Goal: Task Accomplishment & Management: Complete application form

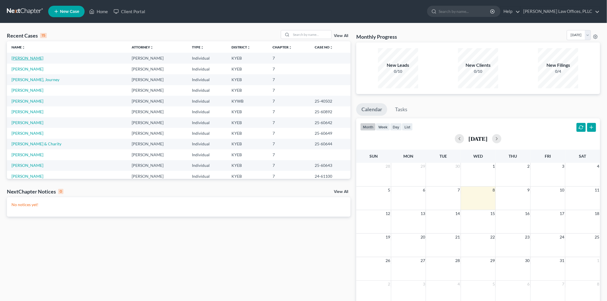
click at [42, 57] on link "[PERSON_NAME]" at bounding box center [27, 58] width 32 height 5
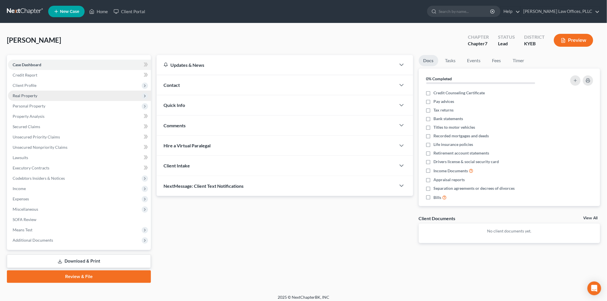
click at [50, 100] on span "Real Property" at bounding box center [79, 96] width 143 height 10
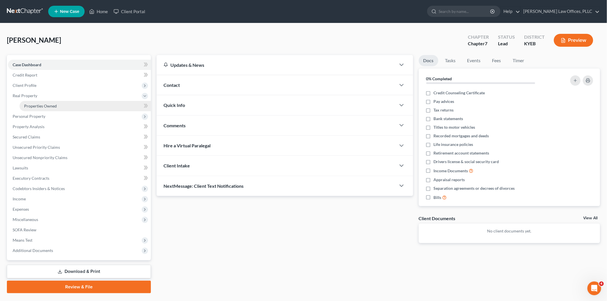
click at [50, 105] on span "Properties Owned" at bounding box center [40, 106] width 33 height 5
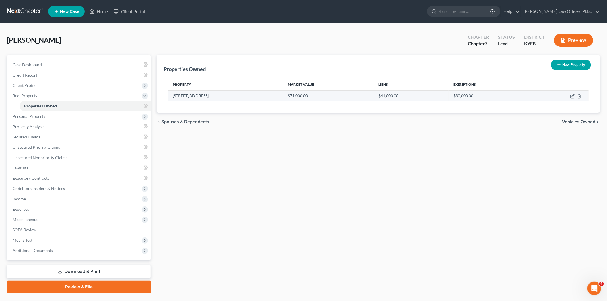
click at [197, 98] on td "[STREET_ADDRESS]" at bounding box center [225, 95] width 115 height 11
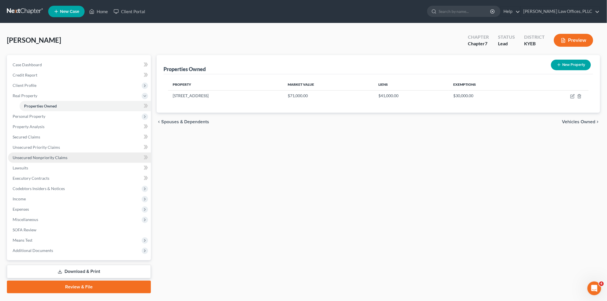
click at [41, 156] on span "Unsecured Nonpriority Claims" at bounding box center [40, 157] width 55 height 5
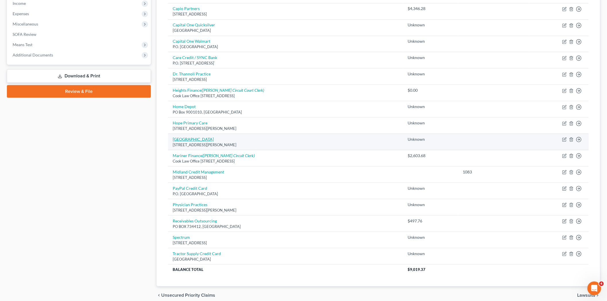
scroll to position [211, 0]
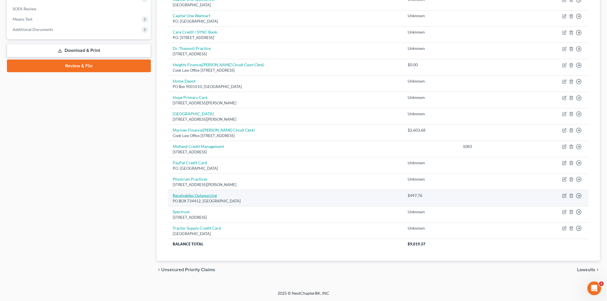
click at [200, 195] on link "Receivables Outsourcing" at bounding box center [195, 195] width 44 height 5
select select "14"
select select "1"
select select "0"
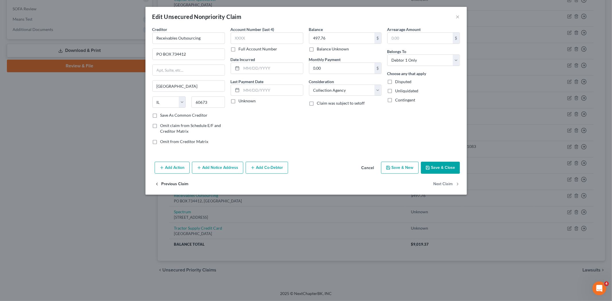
click at [167, 186] on button "Previous Claim" at bounding box center [172, 184] width 34 height 12
select select "18"
select select "9"
select select "0"
click at [368, 167] on button "Cancel" at bounding box center [368, 167] width 22 height 11
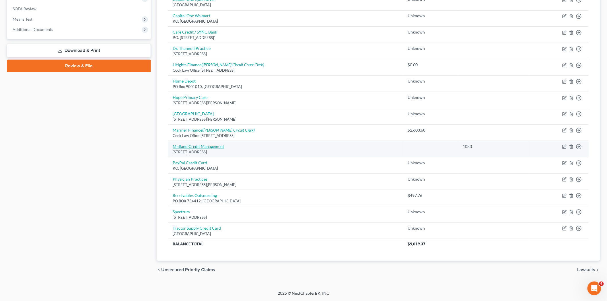
click at [195, 147] on link "Midland Credit Management" at bounding box center [198, 146] width 51 height 5
select select "4"
select select "1"
select select "0"
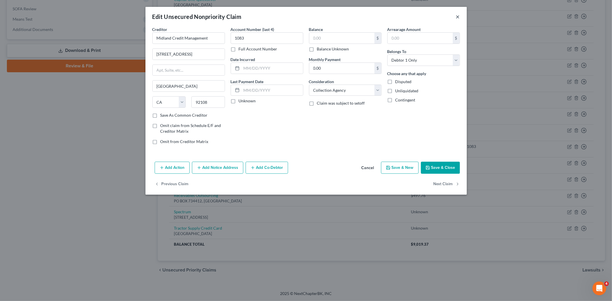
click at [458, 15] on button "×" at bounding box center [458, 16] width 4 height 7
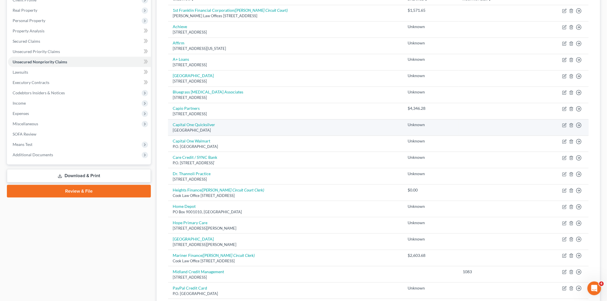
scroll to position [41, 0]
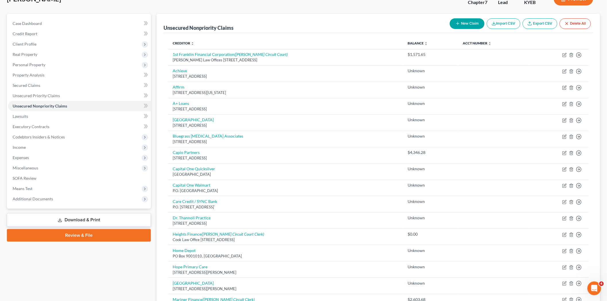
click at [472, 22] on button "New Claim" at bounding box center [467, 23] width 35 height 11
select select "0"
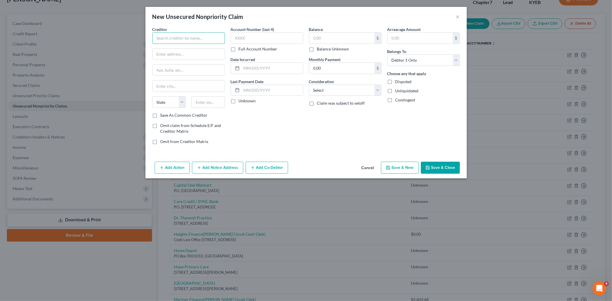
click at [196, 39] on input "text" at bounding box center [188, 37] width 73 height 11
type input "Discover Credit Card"
click at [177, 52] on input "text" at bounding box center [189, 54] width 72 height 11
paste input "P.O. Box 30421"
type input "P.O. Box 30421"
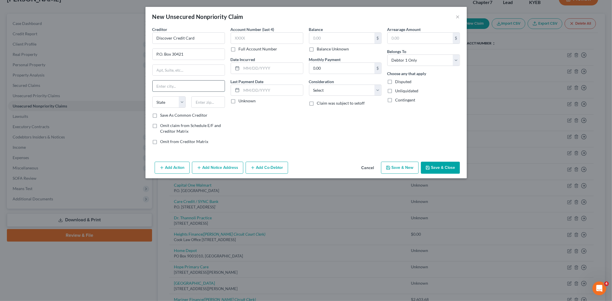
click at [175, 87] on input "text" at bounding box center [189, 86] width 72 height 11
paste input "60187-6103"
click at [190, 86] on input "60187-6103" at bounding box center [189, 86] width 72 height 11
type input "60187"
drag, startPoint x: 190, startPoint y: 86, endPoint x: 143, endPoint y: 85, distance: 47.3
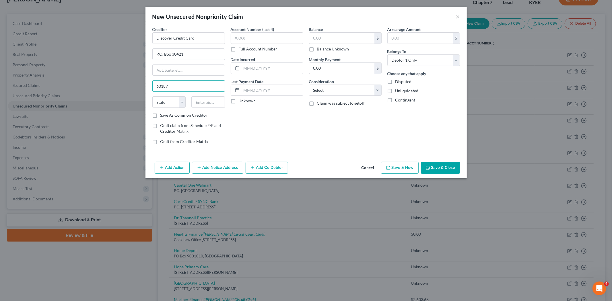
click at [143, 85] on div "New Unsecured Nonpriority Claim × Creditor * Discover Credit Card P.O. Box 3042…" at bounding box center [306, 150] width 612 height 301
paste input "60187"
type input "60187"
type input "Wheaton"
select select "14"
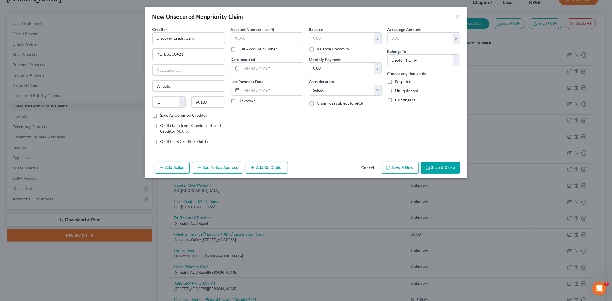
click at [317, 48] on label "Balance Unknown" at bounding box center [333, 49] width 32 height 6
click at [319, 48] on input "Balance Unknown" at bounding box center [321, 48] width 4 height 4
checkbox input "true"
type input "0.00"
click at [333, 95] on select "Select Cable / Satellite Services Collection Agency Credit Card Debt Debt Couns…" at bounding box center [345, 90] width 73 height 11
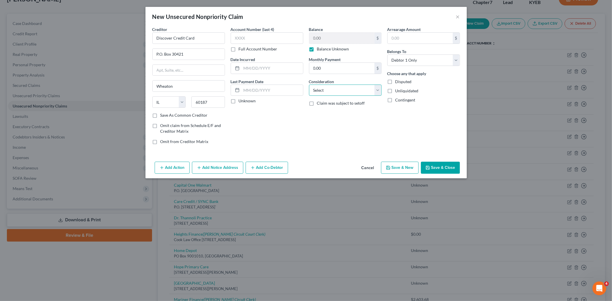
select select "2"
click at [309, 85] on select "Select Cable / Satellite Services Collection Agency Credit Card Debt Debt Couns…" at bounding box center [345, 90] width 73 height 11
click at [440, 164] on button "Save & Close" at bounding box center [440, 168] width 39 height 12
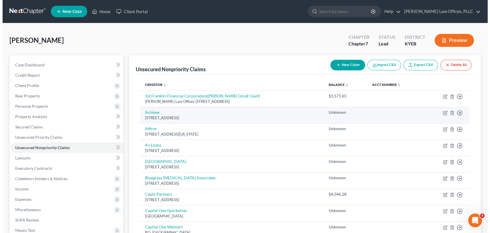
scroll to position [0, 0]
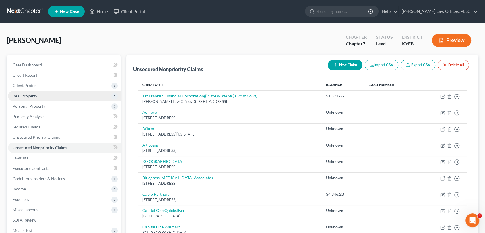
click at [22, 98] on span "Real Property" at bounding box center [64, 96] width 112 height 10
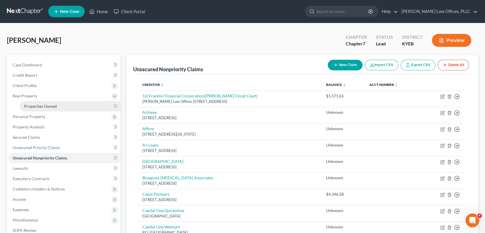
click at [50, 104] on span "Properties Owned" at bounding box center [40, 106] width 33 height 5
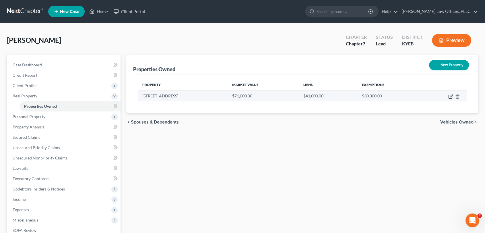
click at [450, 97] on icon "button" at bounding box center [450, 96] width 5 height 5
select select "18"
select select "3"
select select "1"
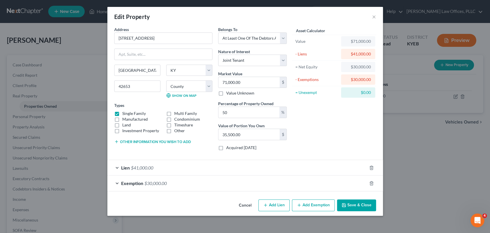
click at [161, 166] on div "Lien $41,000.00" at bounding box center [236, 167] width 259 height 15
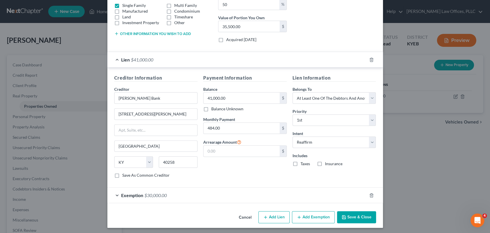
scroll to position [109, 0]
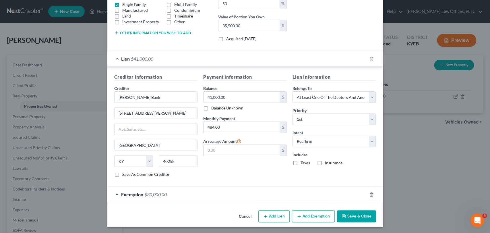
click at [161, 192] on span "$30,000.00" at bounding box center [155, 193] width 22 height 5
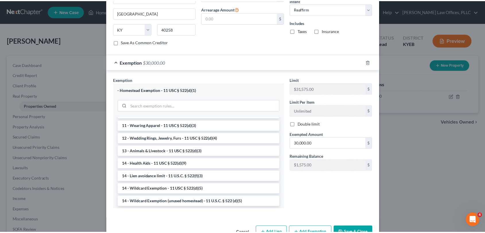
scroll to position [255, 0]
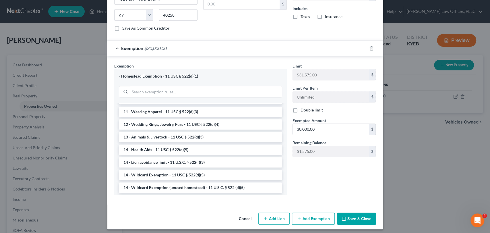
click at [246, 219] on button "Cancel" at bounding box center [245, 218] width 22 height 11
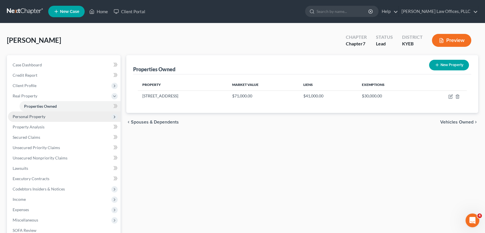
click at [36, 120] on span "Personal Property" at bounding box center [64, 116] width 112 height 10
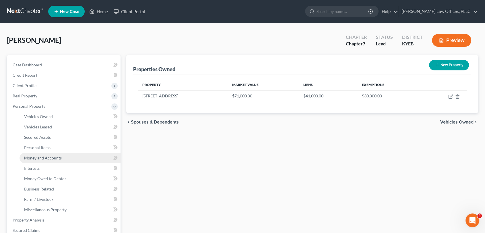
click at [48, 157] on span "Money and Accounts" at bounding box center [43, 157] width 38 height 5
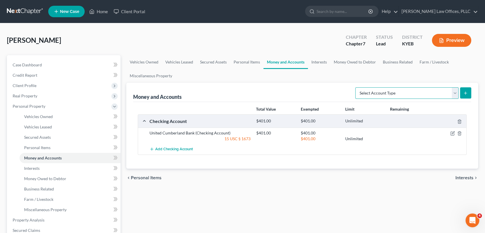
click at [414, 93] on select "Select Account Type Brokerage Cash on Hand Certificates of Deposit Checking Acc…" at bounding box center [406, 92] width 103 height 11
click at [346, 176] on div "chevron_left Personal Items Interests chevron_right" at bounding box center [302, 177] width 352 height 18
click at [468, 175] on span "Interests" at bounding box center [464, 177] width 18 height 5
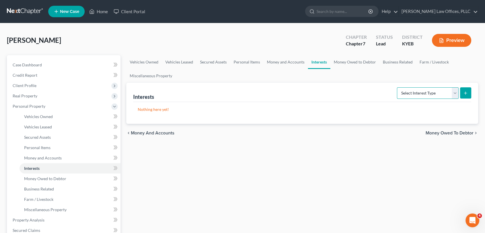
click at [418, 91] on select "Select Interest Type 401K Annuity Bond Education IRA Government Bond Government…" at bounding box center [428, 92] width 62 height 11
select select "401k"
click at [397, 87] on select "Select Interest Type 401K Annuity Bond Education IRA Government Bond Government…" at bounding box center [428, 92] width 62 height 11
click at [467, 94] on icon "submit" at bounding box center [465, 93] width 5 height 5
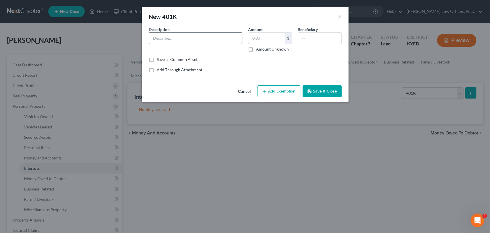
click at [202, 33] on input "text" at bounding box center [195, 38] width 93 height 11
type input "401K Retirement Account"
type input "6,500"
click at [281, 94] on button "Add Exemption" at bounding box center [278, 91] width 43 height 12
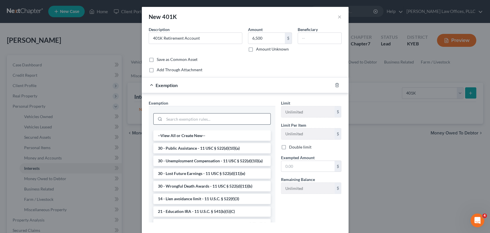
click at [185, 120] on input "search" at bounding box center [217, 118] width 106 height 11
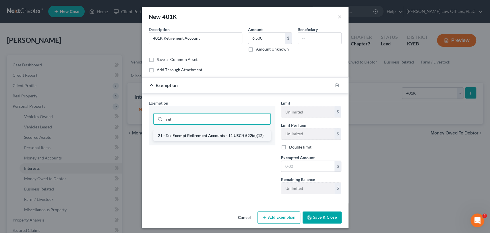
type input "reti"
click at [189, 132] on li "21 - Tax Exempt Retirement Accounts - 11 USC § 522(d)(12)" at bounding box center [211, 135] width 117 height 10
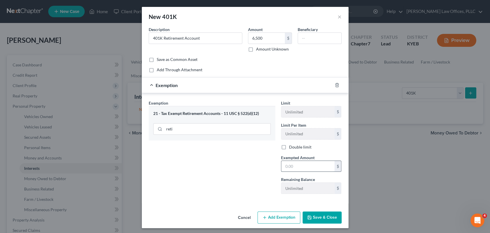
click at [303, 166] on input "text" at bounding box center [307, 166] width 53 height 11
type input "6,500"
click at [329, 217] on button "Save & Close" at bounding box center [321, 217] width 39 height 12
